Goal: Check status: Check status

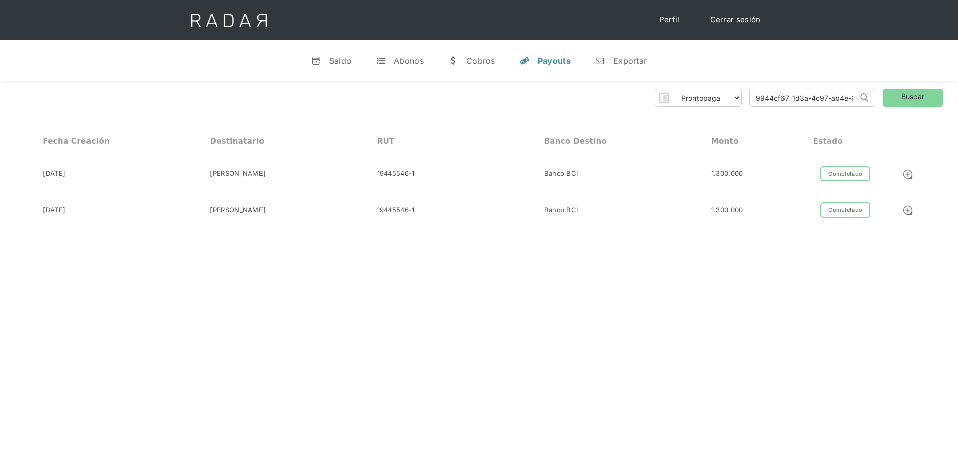
click at [820, 96] on input "9944cf67-1d3a-4c97-ab4e-67ad845e62dc" at bounding box center [804, 98] width 108 height 17
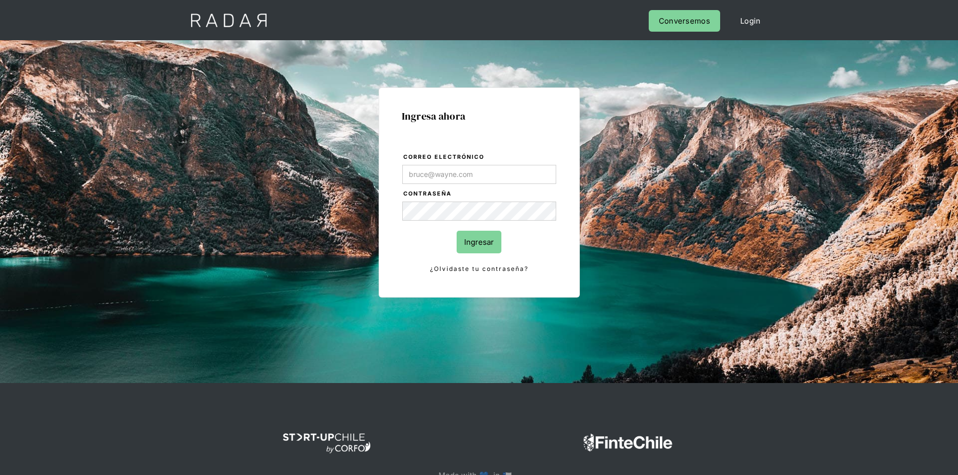
type input "Evans@prontopaga.com"
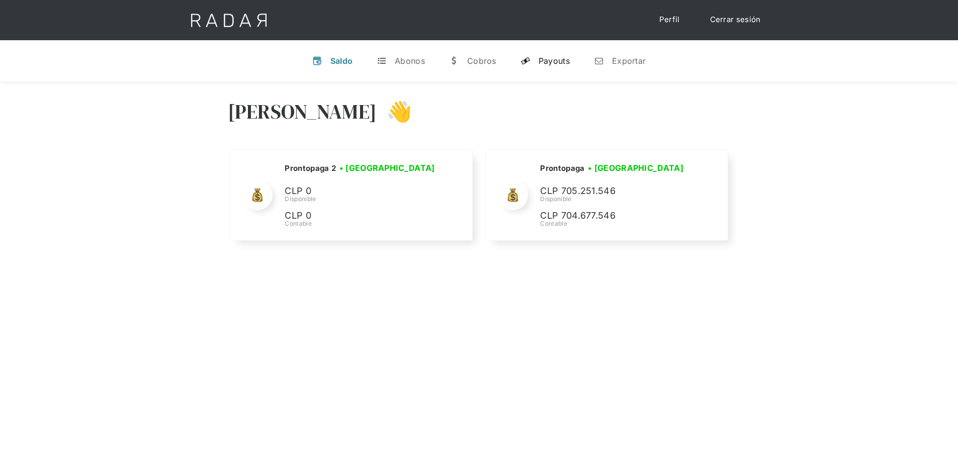
click at [563, 63] on div "Payouts" at bounding box center [554, 61] width 31 height 10
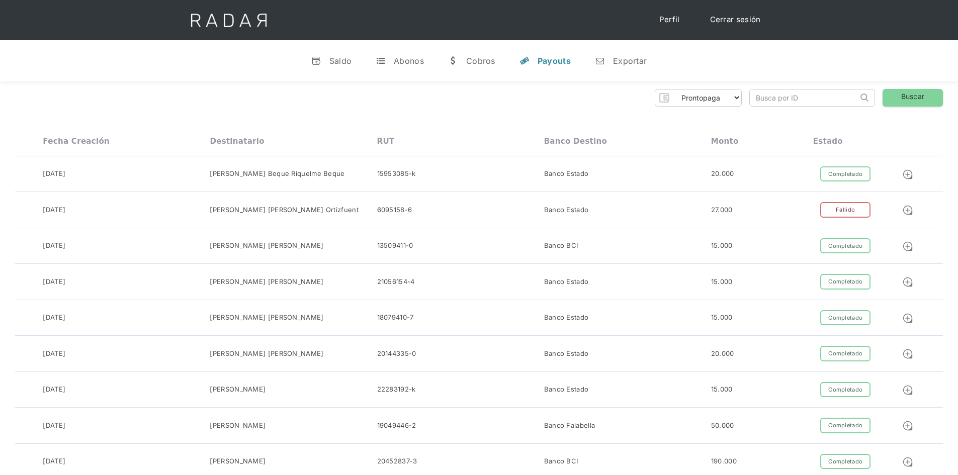
click at [769, 104] on input "search" at bounding box center [804, 98] width 108 height 17
paste input "9944cf67-1d3a-4c97-ab4e-67ad845e62dc"
click at [919, 99] on link "Buscar" at bounding box center [913, 98] width 60 height 18
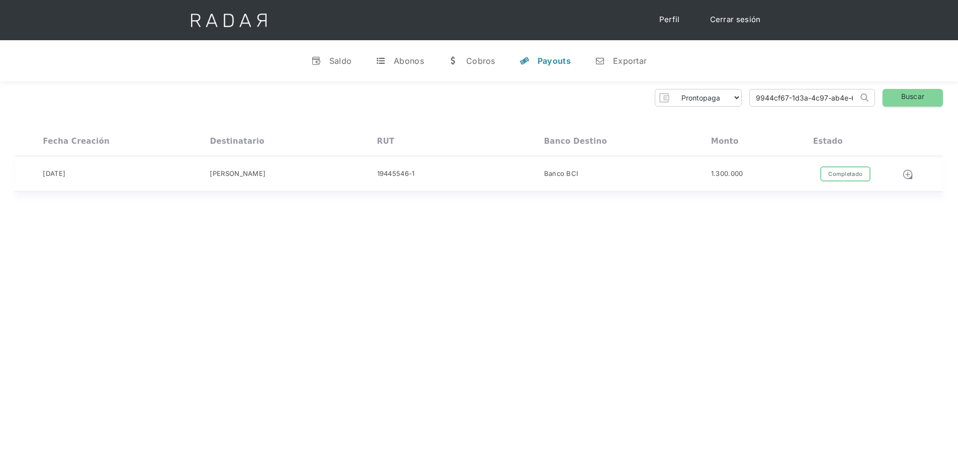
drag, startPoint x: 796, startPoint y: 201, endPoint x: 773, endPoint y: 168, distance: 40.5
click at [796, 200] on div "[PERSON_NAME] 👋 Cargando tus cuentas... Nombre de la empresa • [GEOGRAPHIC_DATA…" at bounding box center [479, 318] width 958 height 475
click at [577, 100] on div "Prontopaga Prontopaga 2 Thank you! Your submission has been received! Oops! Som…" at bounding box center [479, 98] width 928 height 18
click at [575, 108] on div "Prontopaga Prontopaga 2 Thank you! Your submission has been received! Oops! Som…" at bounding box center [479, 140] width 958 height 119
drag, startPoint x: 755, startPoint y: 98, endPoint x: 870, endPoint y: 86, distance: 115.9
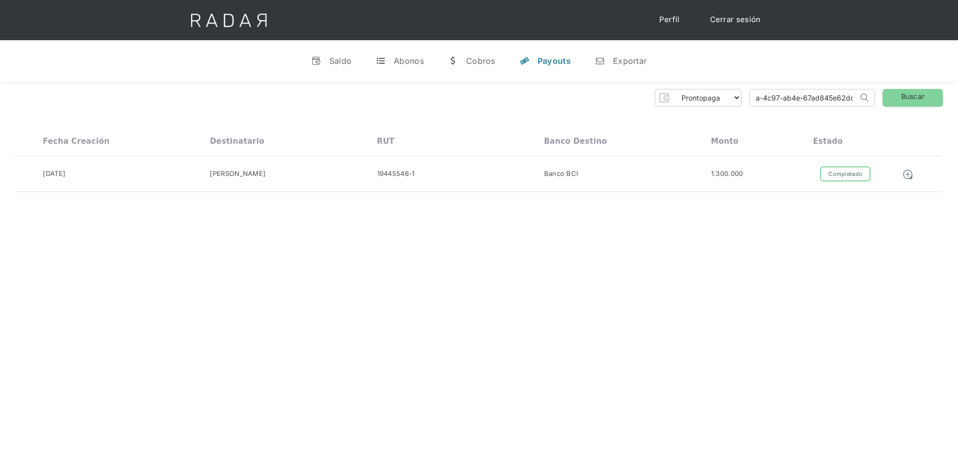
click at [870, 86] on div "Prontopaga Prontopaga 2 Thank you! Your submission has been received! Oops! Som…" at bounding box center [479, 140] width 958 height 119
paste input "b1745714-ba5c-49fa-bdff-1361b5820f22"
click at [898, 96] on link "Buscar" at bounding box center [913, 98] width 60 height 18
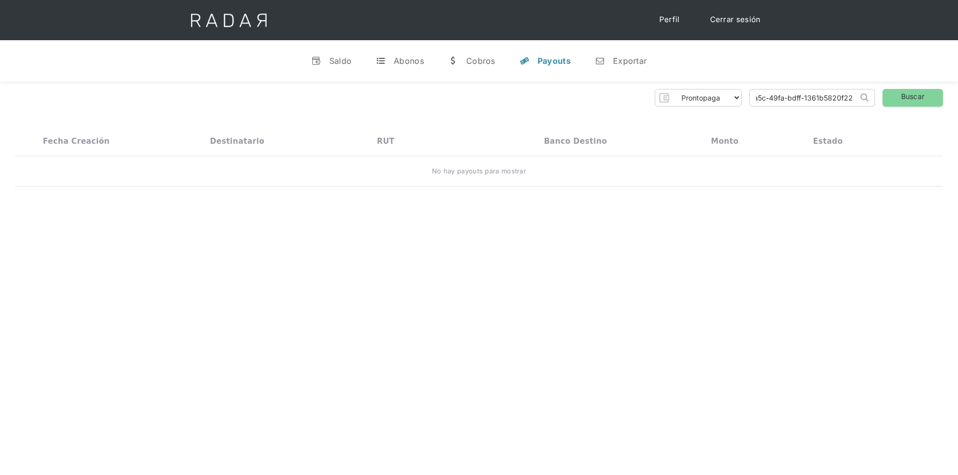
drag, startPoint x: 756, startPoint y: 98, endPoint x: 877, endPoint y: 95, distance: 121.3
click at [877, 95] on div "Prontopaga Prontopaga 2 Thank you! Your submission has been received! Oops! Som…" at bounding box center [479, 98] width 928 height 18
paste input "search"
click at [897, 94] on link "Buscar" at bounding box center [913, 98] width 60 height 18
drag, startPoint x: 764, startPoint y: 97, endPoint x: 901, endPoint y: 99, distance: 137.3
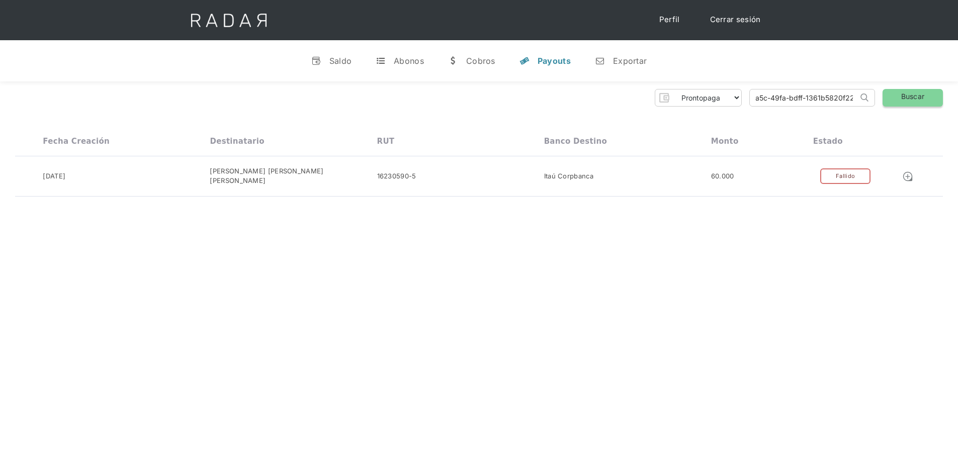
click at [901, 99] on div "Prontopaga Prontopaga 2 Thank you! Your submission has been received! Oops! Som…" at bounding box center [479, 98] width 928 height 18
paste input "5c86db47-5949-419e-b411-04a4dc7f7155"
type input "5c86db47-5949-419e-b411-04a4dc7f7155"
click at [900, 102] on link "Buscar" at bounding box center [913, 98] width 60 height 18
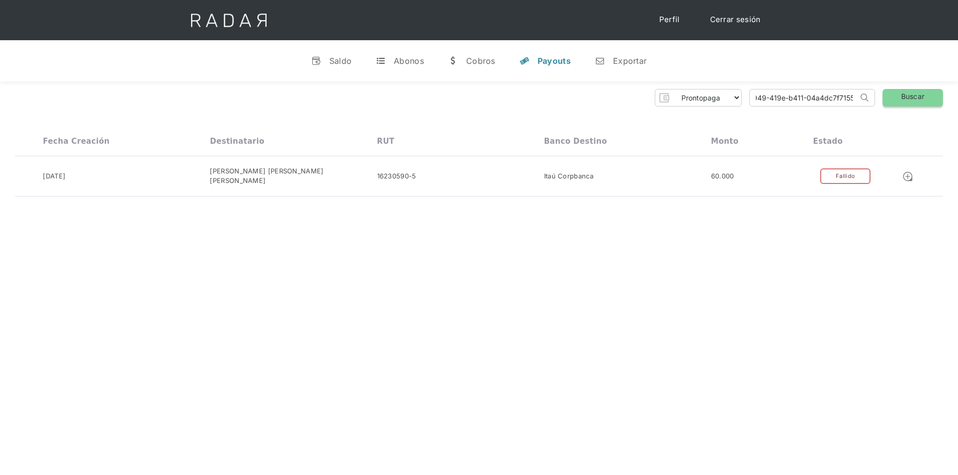
scroll to position [0, 0]
